Goal: Task Accomplishment & Management: Manage account settings

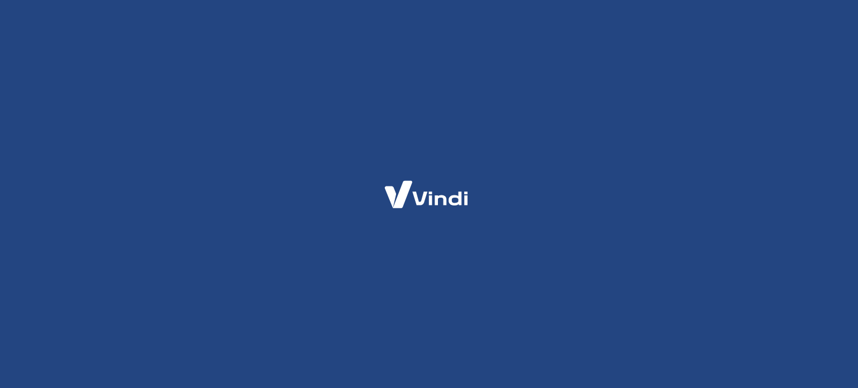
drag, startPoint x: 0, startPoint y: 0, endPoint x: 514, endPoint y: 134, distance: 531.5
click at [514, 134] on div at bounding box center [429, 194] width 858 height 388
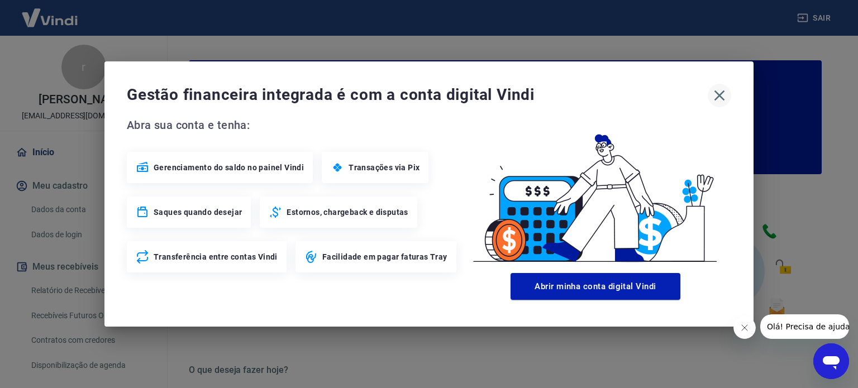
click at [716, 101] on icon "button" at bounding box center [719, 96] width 18 height 18
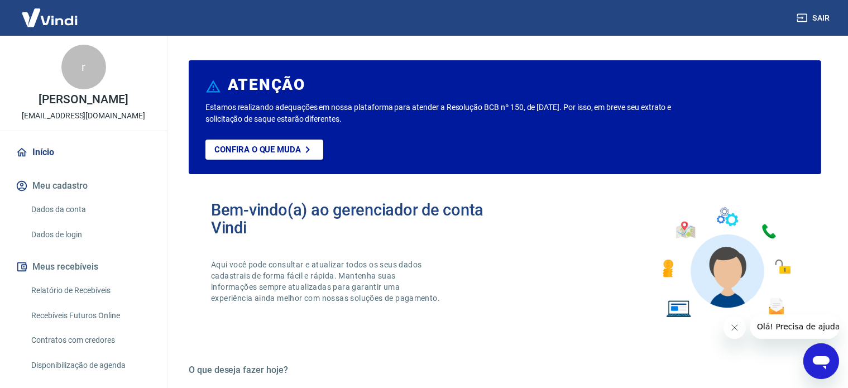
click at [40, 164] on link "Início" at bounding box center [83, 152] width 140 height 25
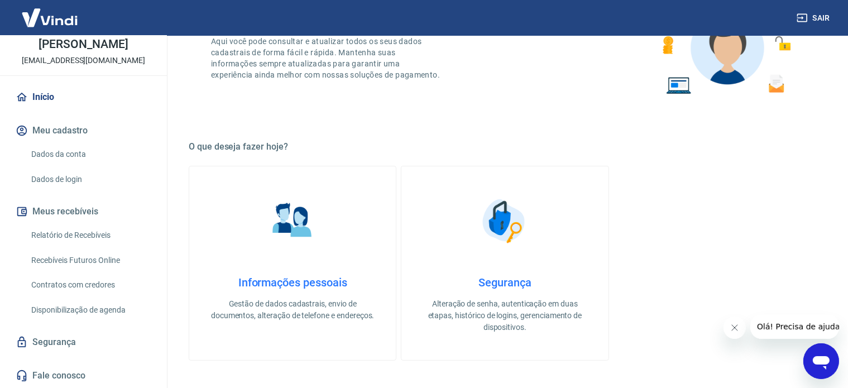
scroll to position [335, 0]
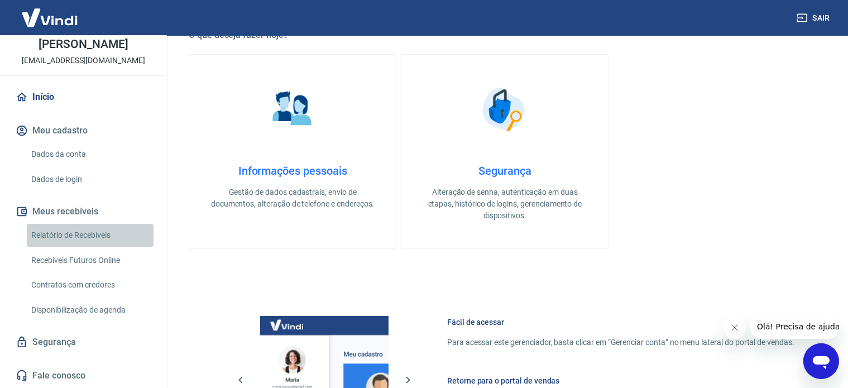
click at [92, 230] on link "Relatório de Recebíveis" at bounding box center [90, 235] width 127 height 23
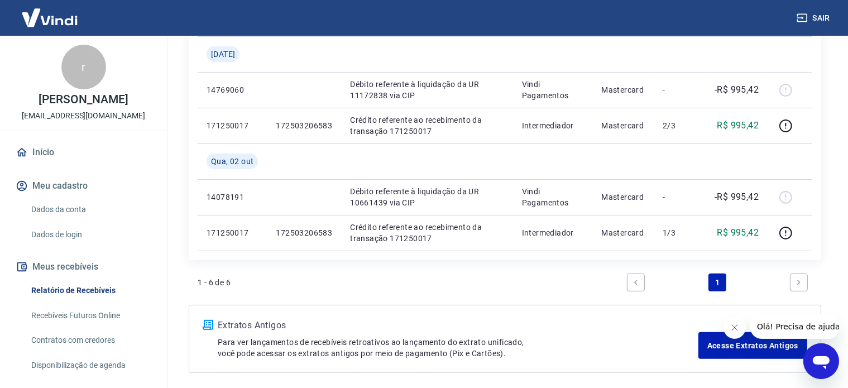
click at [47, 165] on link "Início" at bounding box center [83, 152] width 140 height 25
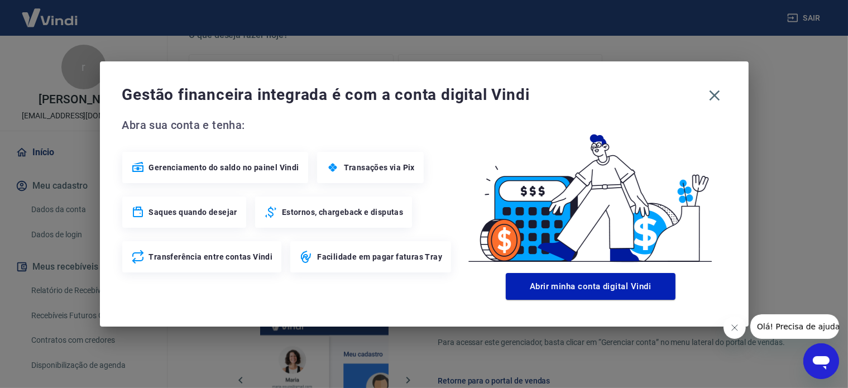
scroll to position [564, 0]
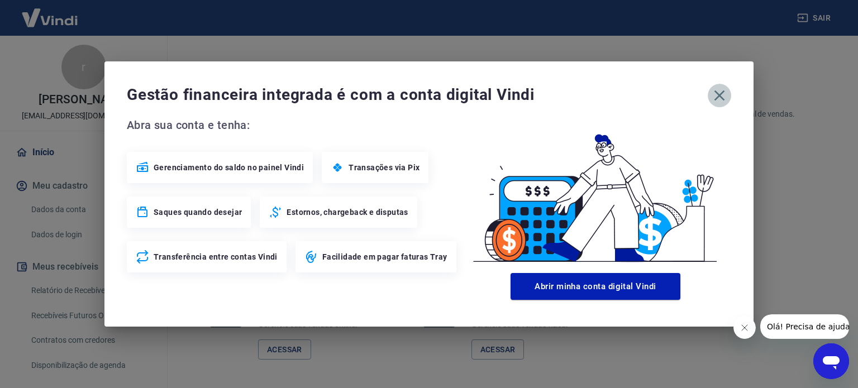
click at [717, 96] on icon "button" at bounding box center [719, 96] width 18 height 18
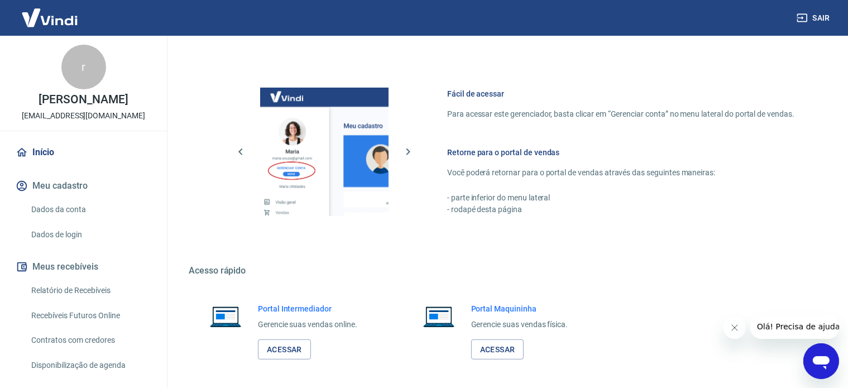
click at [57, 221] on link "Dados da conta" at bounding box center [90, 209] width 127 height 23
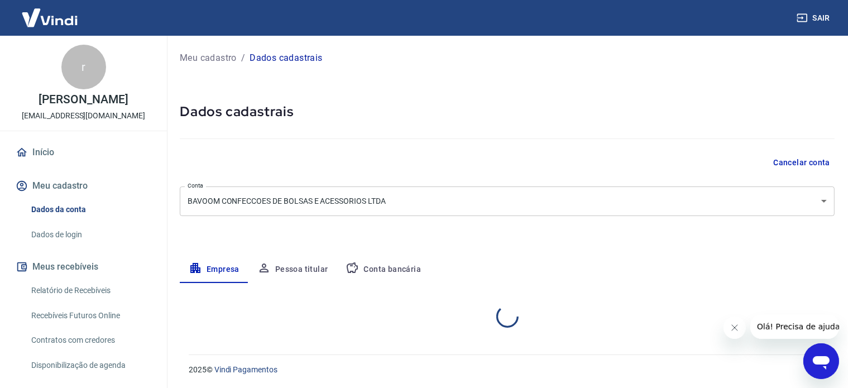
select select "CE"
